Goal: Navigation & Orientation: Find specific page/section

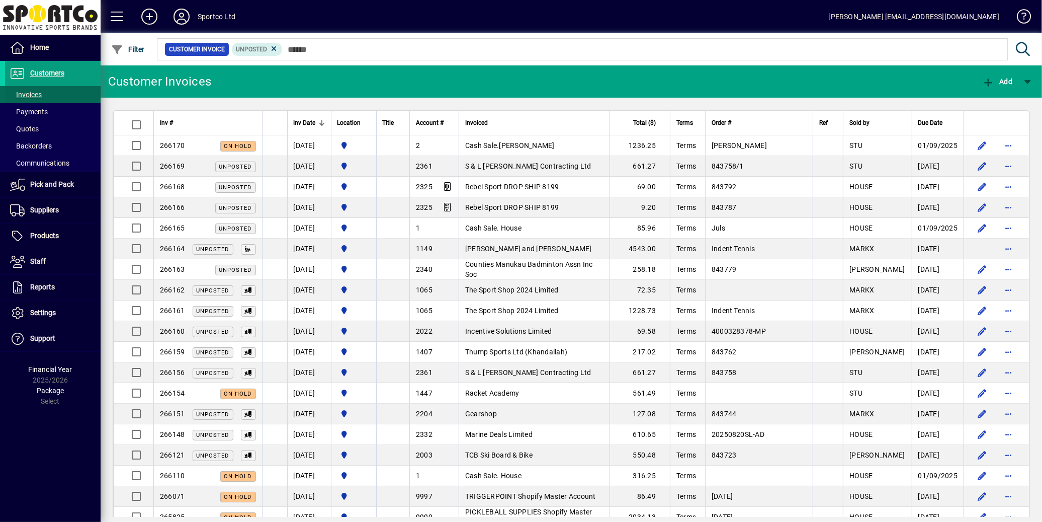
click at [30, 93] on span "Invoices" at bounding box center [26, 95] width 32 height 8
click at [40, 73] on span "Customers" at bounding box center [47, 73] width 34 height 8
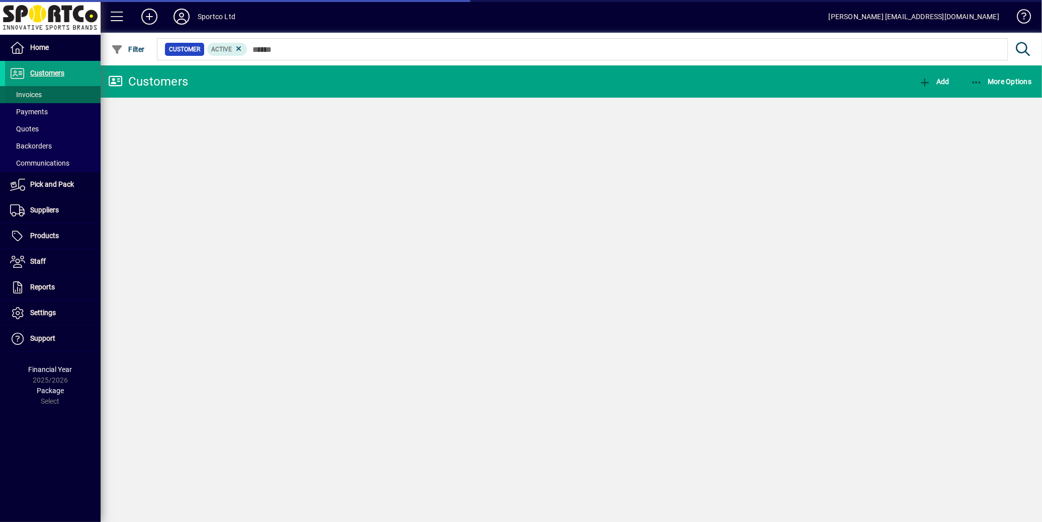
click at [31, 96] on span "Invoices" at bounding box center [26, 95] width 32 height 8
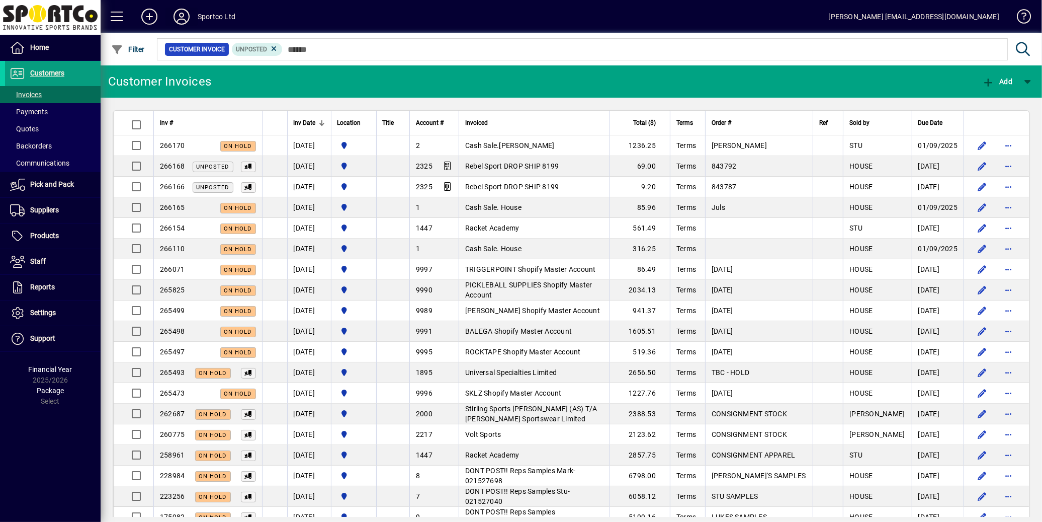
click at [179, 16] on icon at bounding box center [182, 17] width 20 height 16
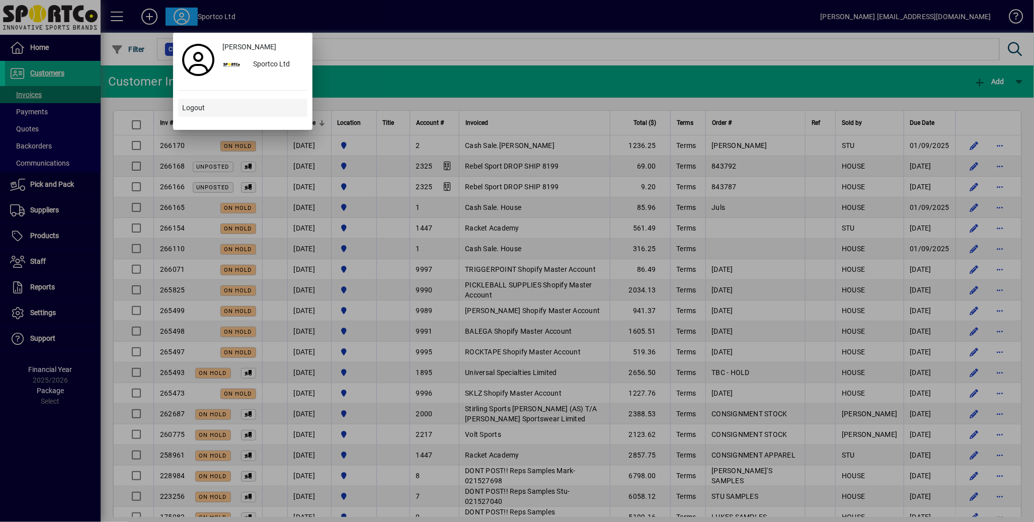
click at [198, 109] on span "Logout" at bounding box center [193, 108] width 23 height 11
